Goal: Task Accomplishment & Management: Manage account settings

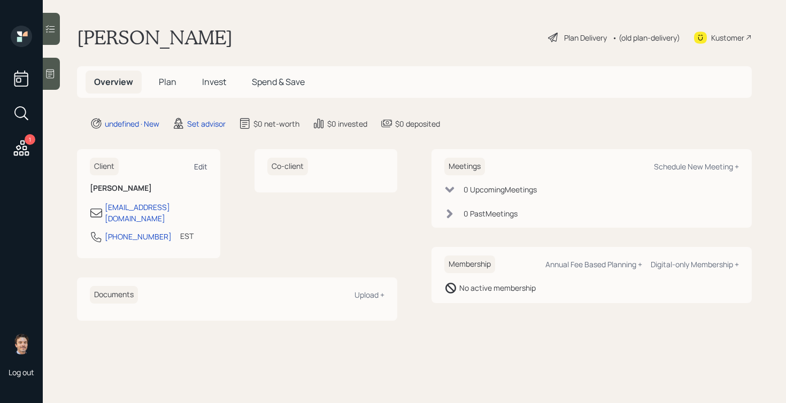
click at [200, 165] on div "Edit" at bounding box center [200, 166] width 13 height 10
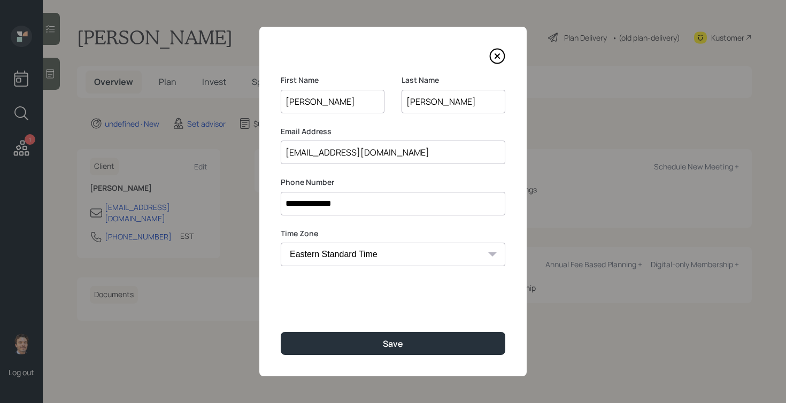
click at [341, 241] on div "Time Zone Eastern Standard Time Central Standard Time Mountain Standard Time Pa…" at bounding box center [393, 247] width 225 height 38
click at [335, 255] on select "Eastern Standard Time Central Standard Time Mountain Standard Time Pacific Stan…" at bounding box center [393, 255] width 225 height 24
select select "America/[GEOGRAPHIC_DATA]"
click at [281, 243] on select "Eastern Standard Time Central Standard Time Mountain Standard Time Pacific Stan…" at bounding box center [393, 255] width 225 height 24
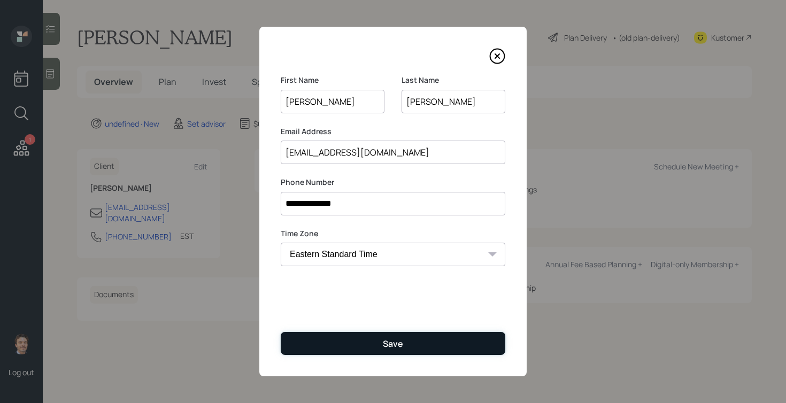
click at [332, 346] on button "Save" at bounding box center [393, 343] width 225 height 23
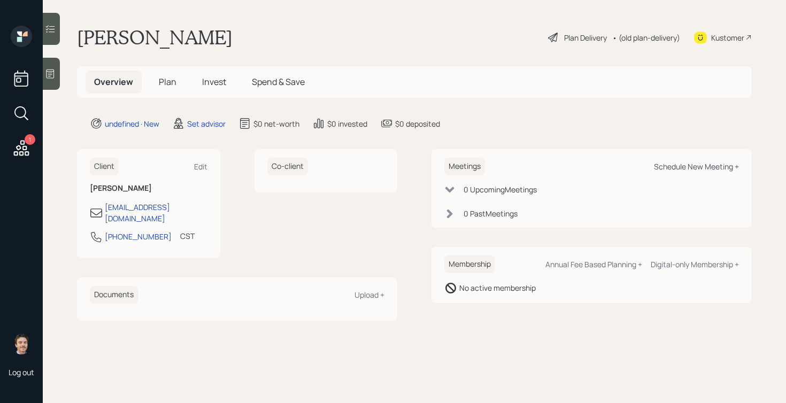
click at [686, 166] on div "Schedule New Meeting +" at bounding box center [696, 166] width 85 height 10
select select "round-[PERSON_NAME]"
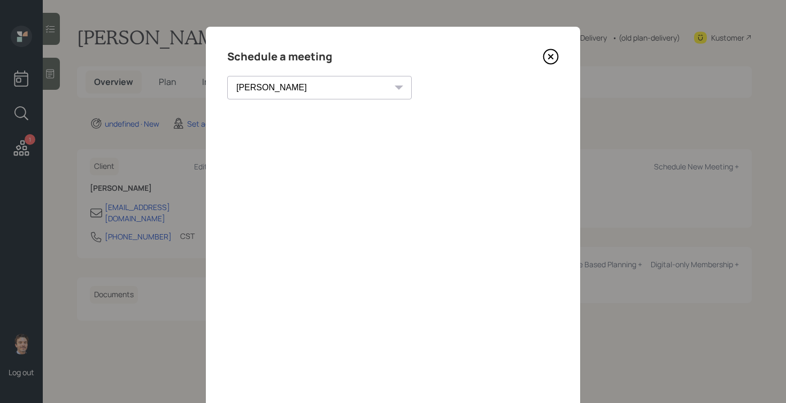
click at [553, 52] on icon at bounding box center [551, 57] width 16 height 16
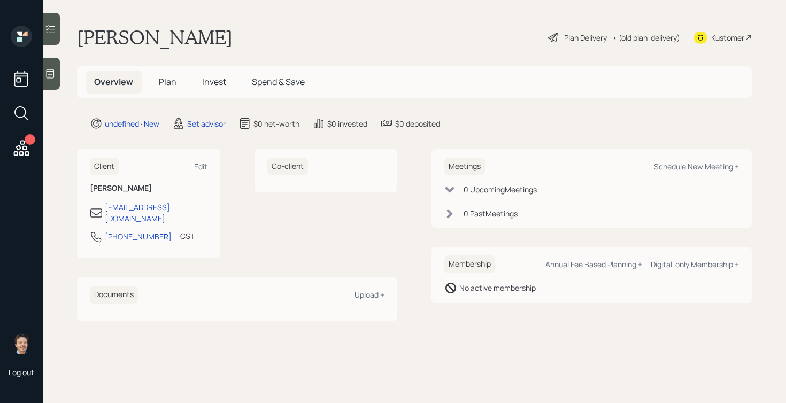
click at [52, 80] on div at bounding box center [51, 74] width 17 height 32
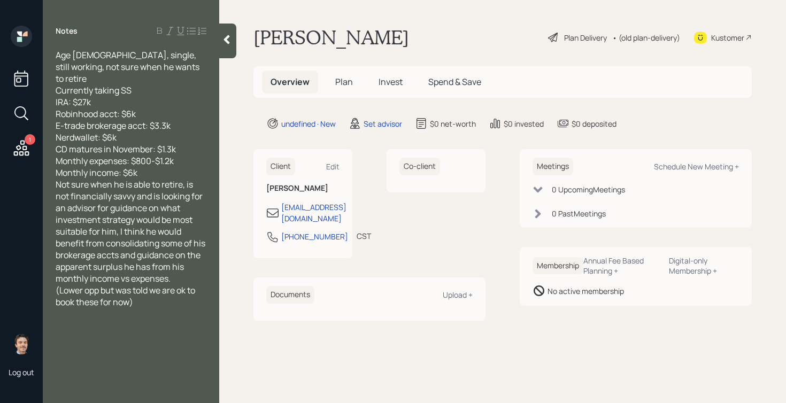
click at [163, 167] on div "Monthly income: $6k" at bounding box center [131, 173] width 151 height 12
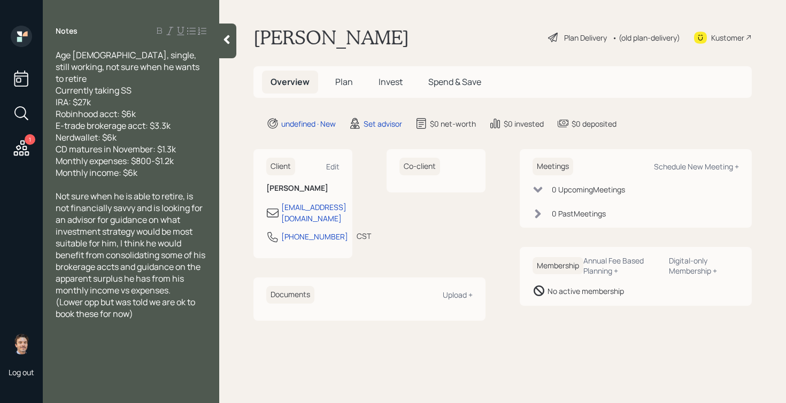
click at [230, 45] on div at bounding box center [227, 41] width 17 height 35
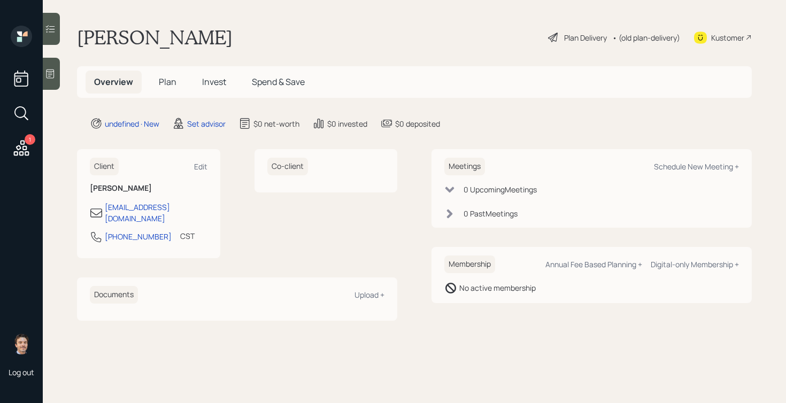
click at [48, 71] on icon at bounding box center [50, 73] width 11 height 11
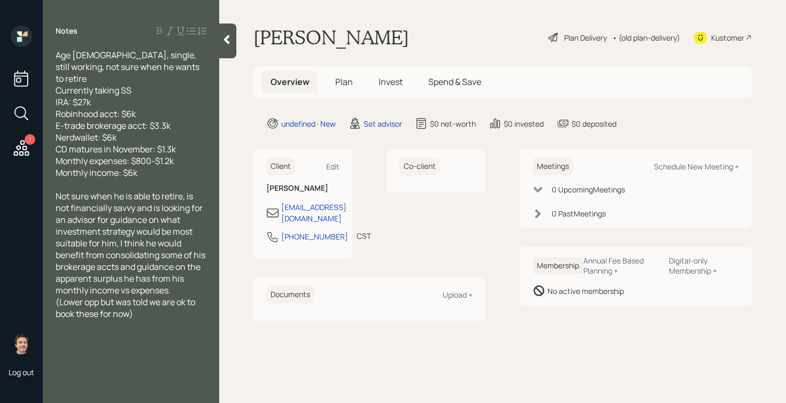
click at [230, 35] on icon at bounding box center [226, 39] width 11 height 11
